Goal: Transaction & Acquisition: Download file/media

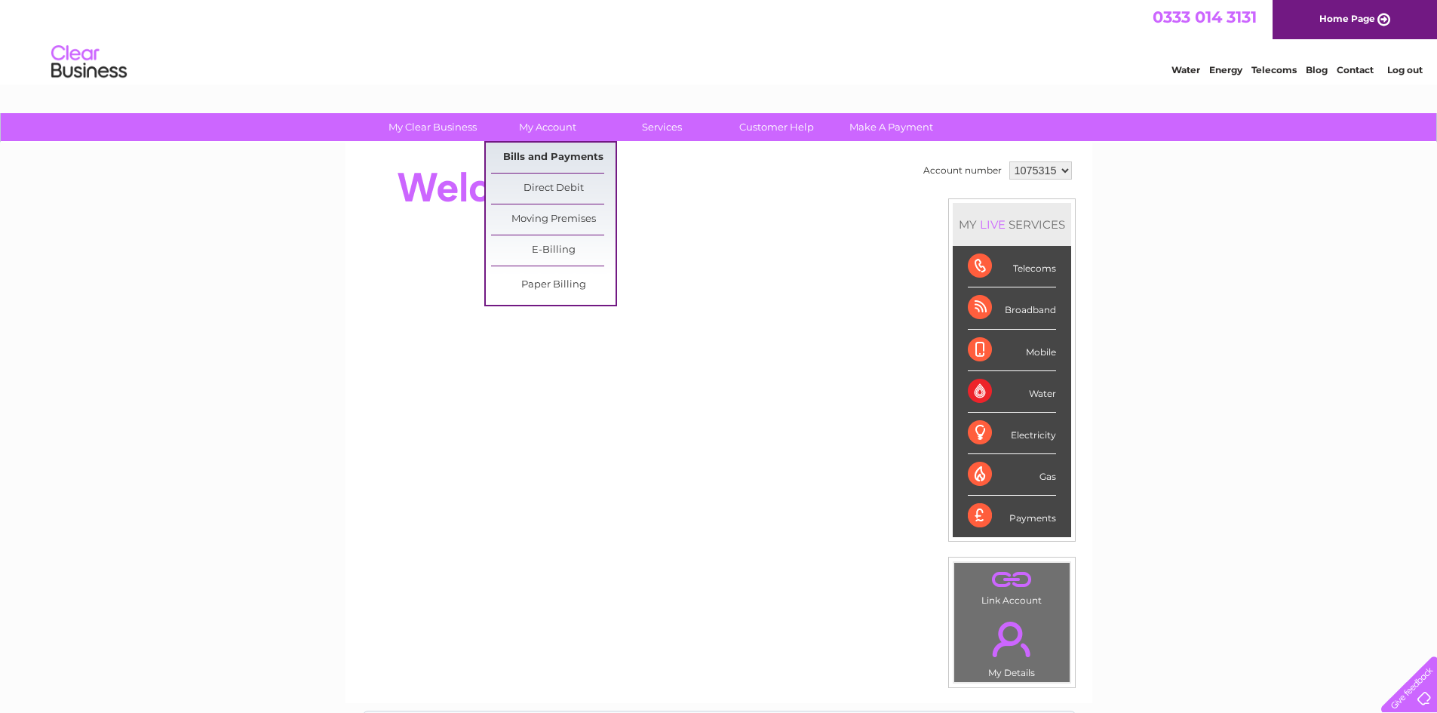
click at [545, 160] on link "Bills and Payments" at bounding box center [553, 158] width 124 height 30
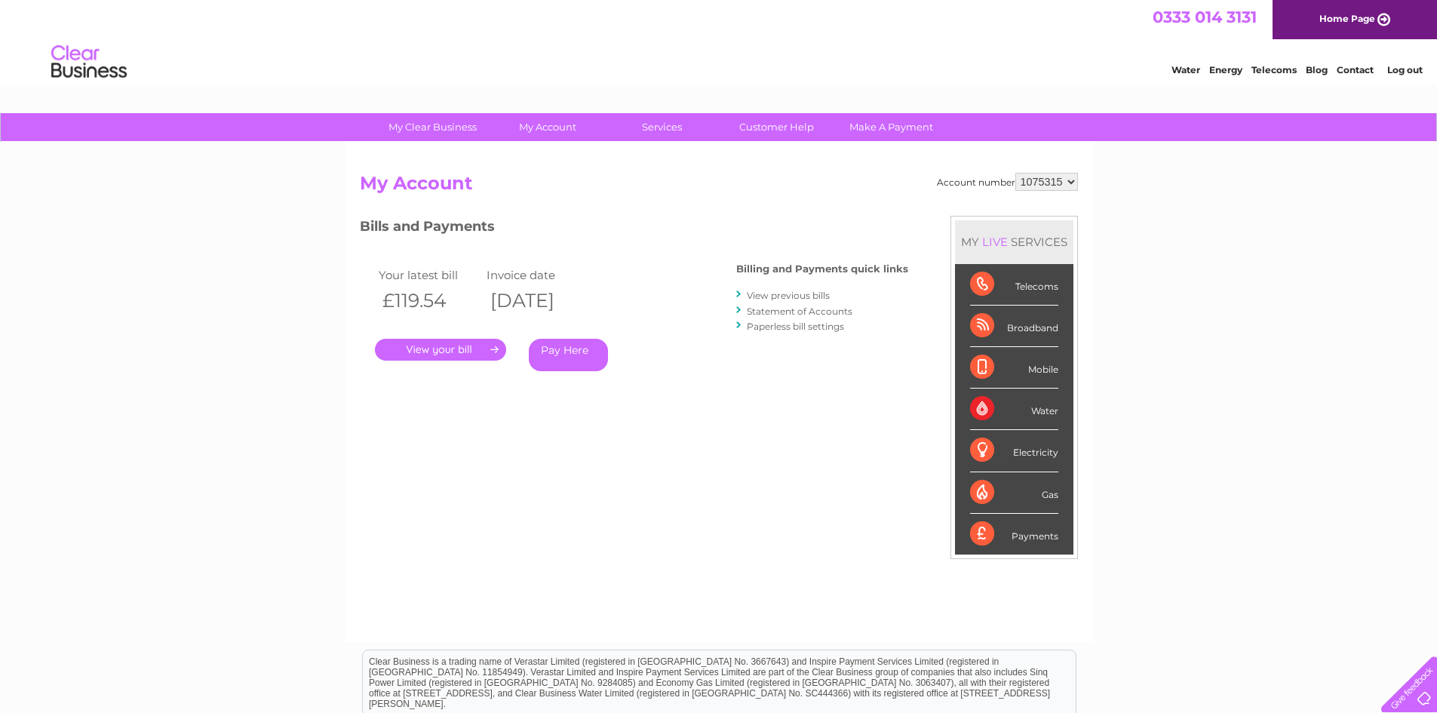
click at [446, 346] on link "." at bounding box center [440, 350] width 131 height 22
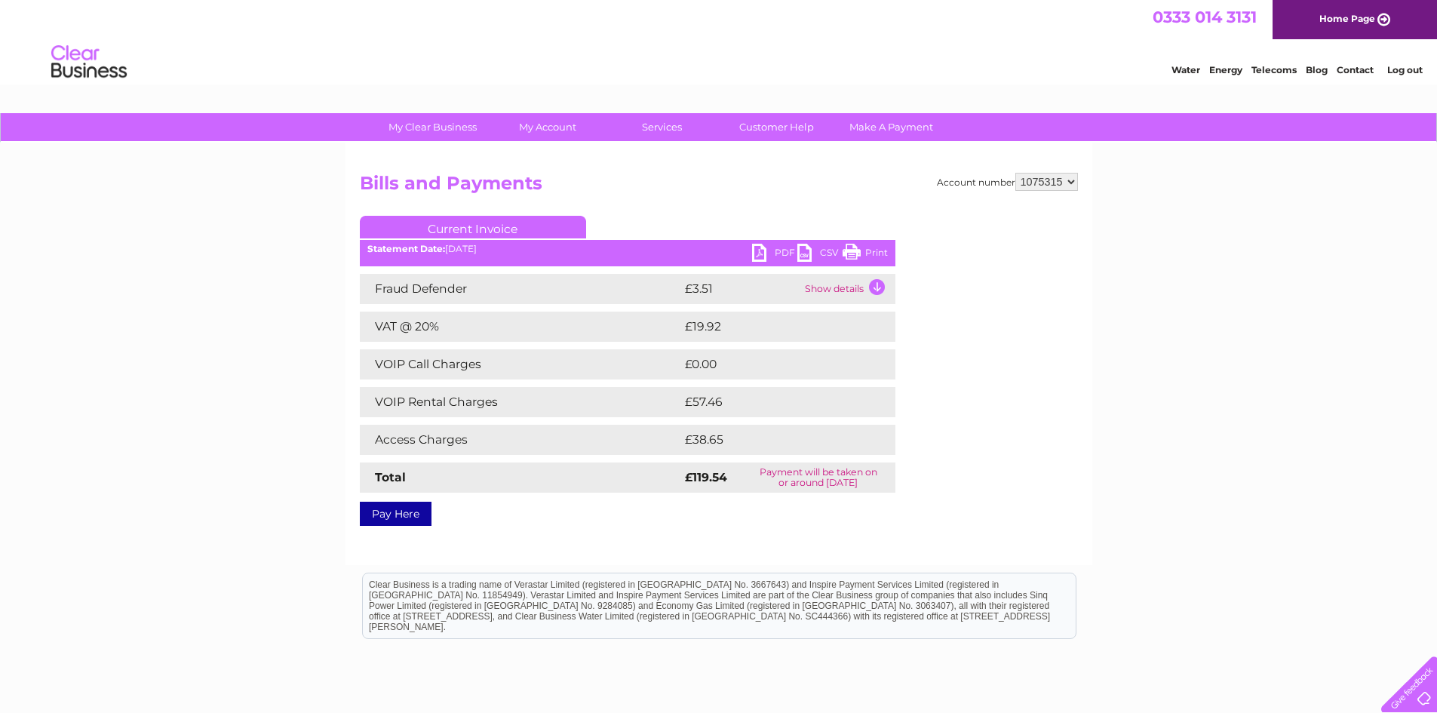
click at [774, 253] on link "PDF" at bounding box center [774, 255] width 45 height 22
